Goal: Task Accomplishment & Management: Use online tool/utility

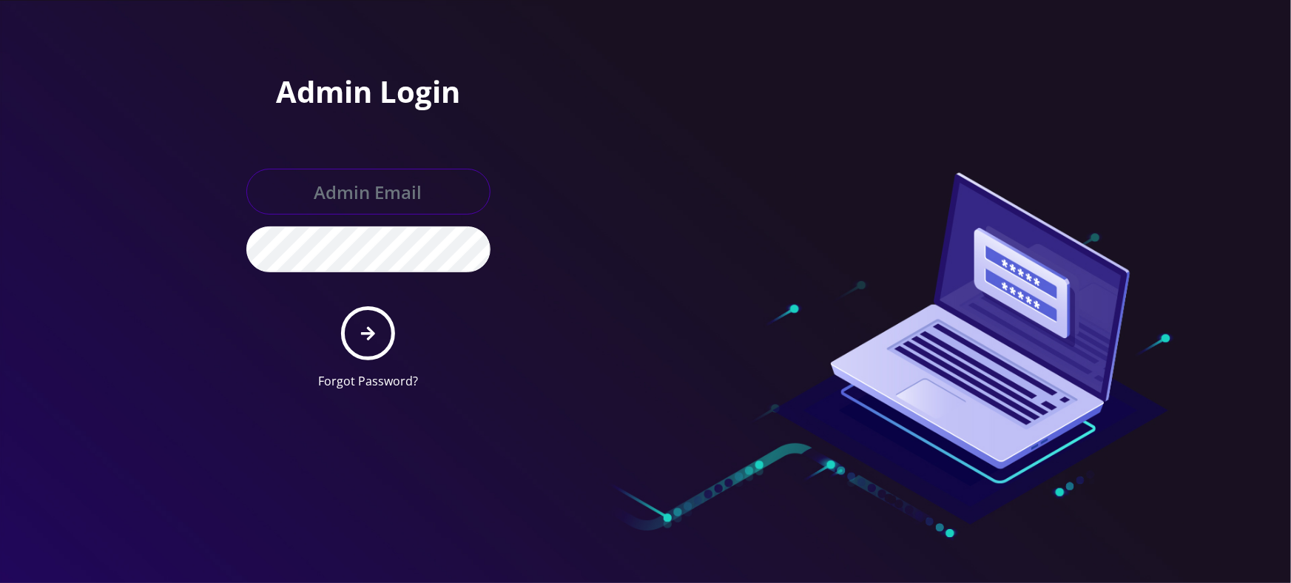
type input "tyriek@teltik.com"
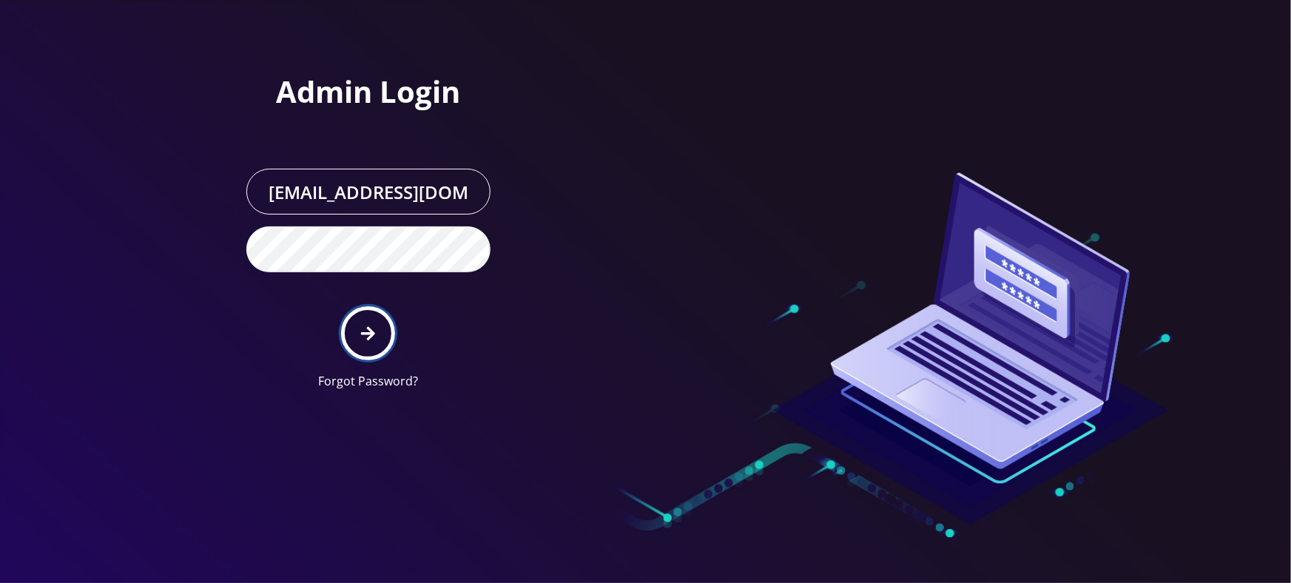
click at [380, 331] on button "submit" at bounding box center [368, 333] width 54 height 54
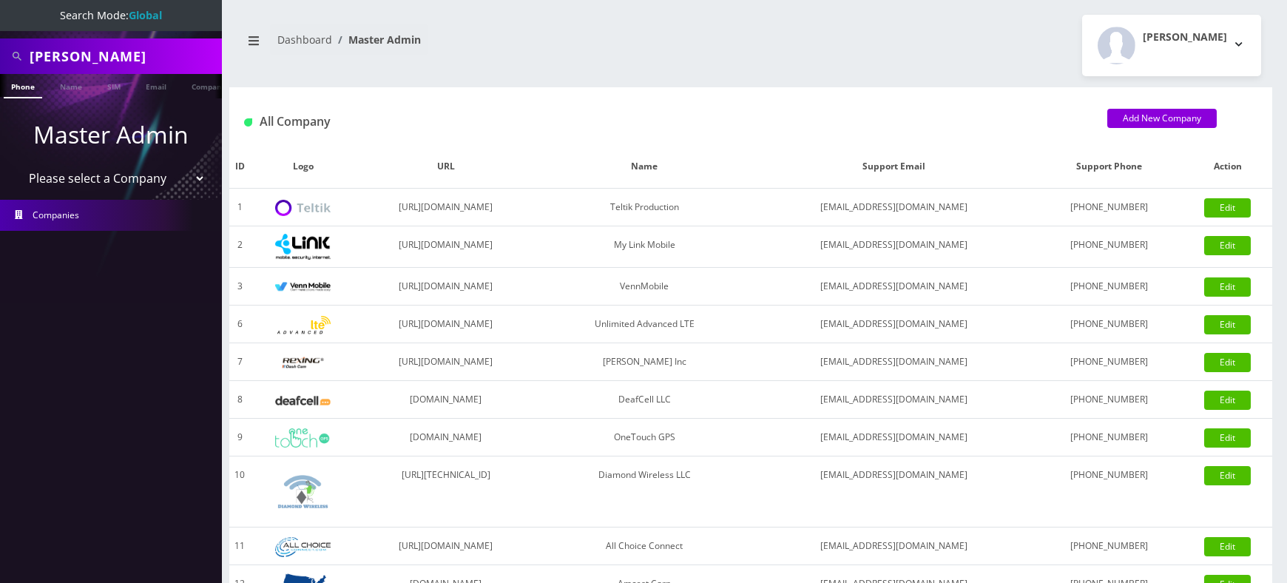
click at [75, 175] on select "Please select a Company Teltik Production My Link Mobile VennMobile Unlimited A…" at bounding box center [111, 178] width 189 height 28
select select "1"
click at [17, 164] on select "Please select a Company Teltik Production My Link Mobile VennMobile Unlimited A…" at bounding box center [111, 178] width 189 height 28
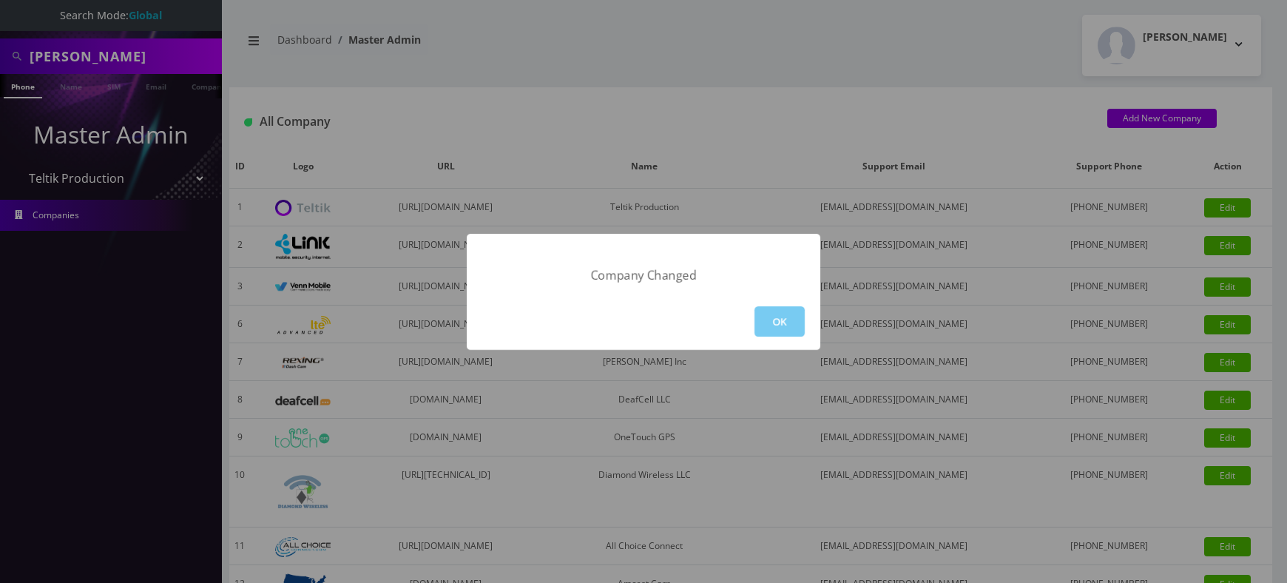
click at [762, 328] on button "OK" at bounding box center [780, 321] width 50 height 30
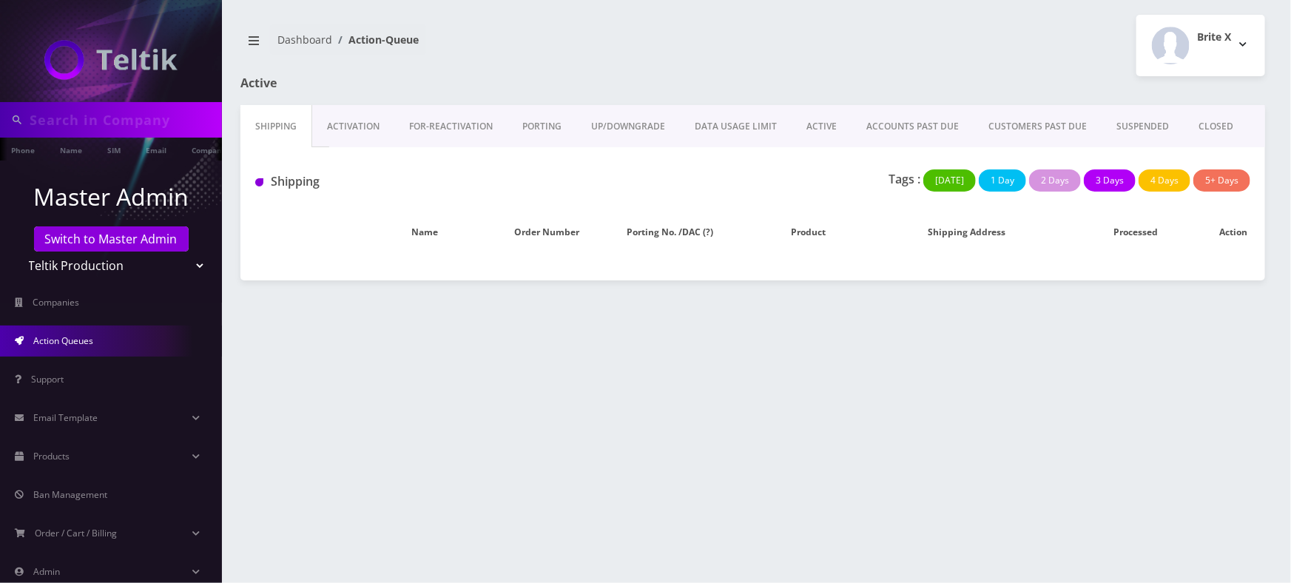
type input "[PERSON_NAME]"
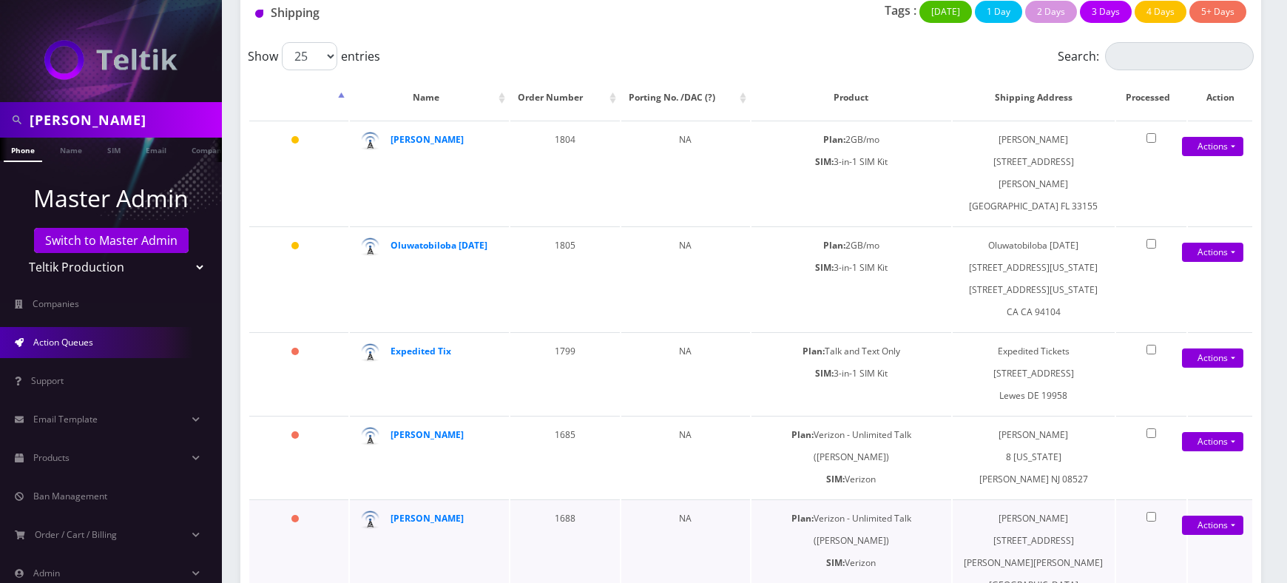
scroll to position [198, 0]
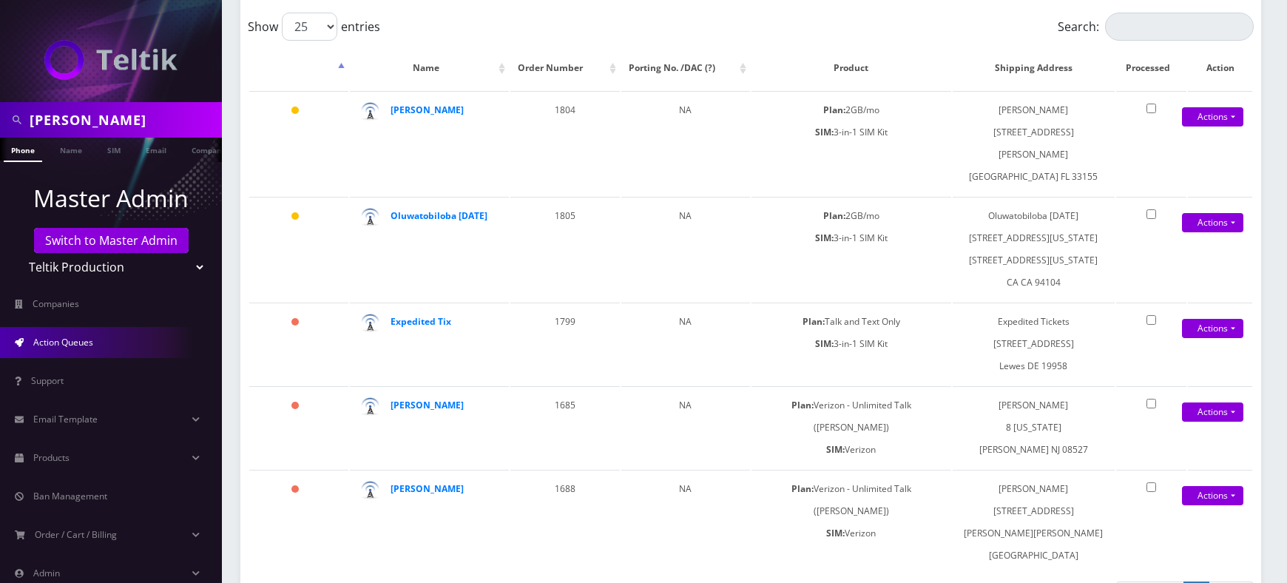
click at [98, 266] on select "Teltik Production My Link Mobile VennMobile Unlimited Advanced LTE Rexing Inc D…" at bounding box center [111, 267] width 189 height 28
select select "15"
click at [17, 253] on select "Teltik Production My Link Mobile VennMobile Unlimited Advanced LTE Rexing Inc D…" at bounding box center [111, 267] width 189 height 28
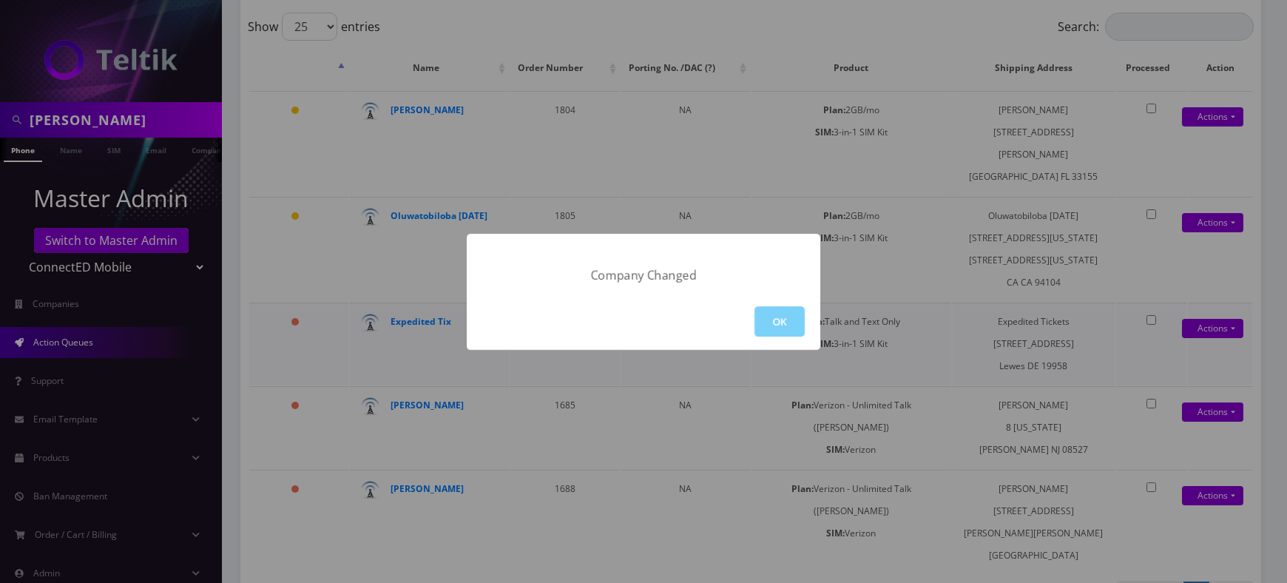
click at [776, 323] on button "OK" at bounding box center [780, 321] width 50 height 30
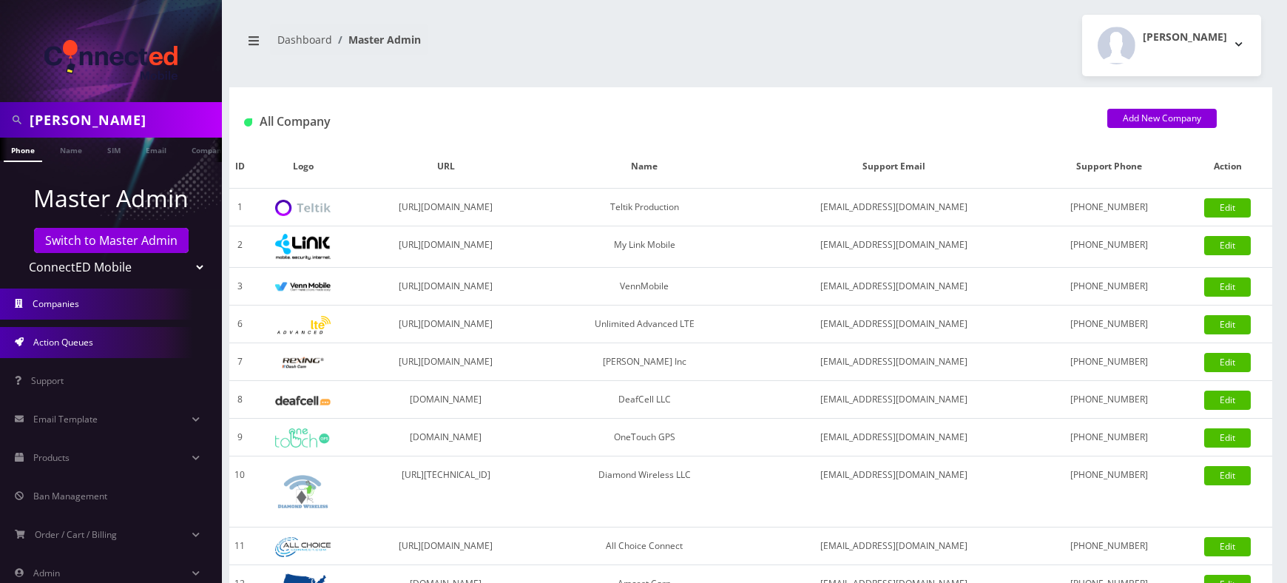
click at [54, 329] on link "Action Queues" at bounding box center [111, 342] width 222 height 31
